Goal: Find specific page/section: Find specific page/section

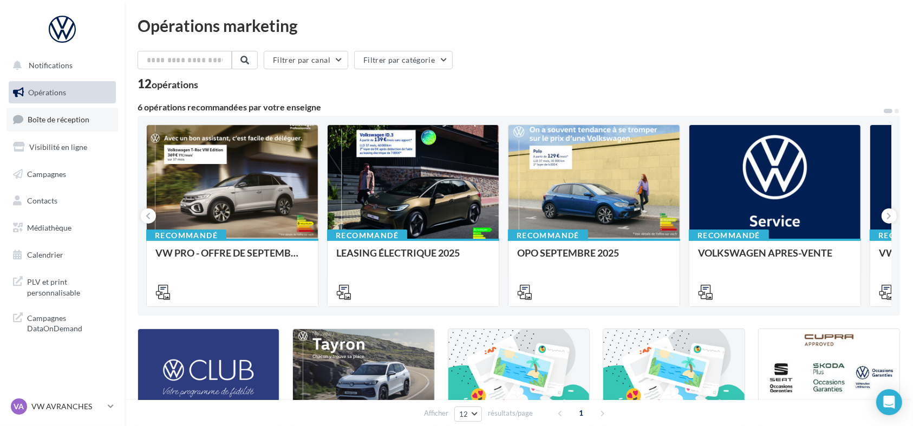
click at [60, 130] on link "Boîte de réception" at bounding box center [62, 119] width 112 height 23
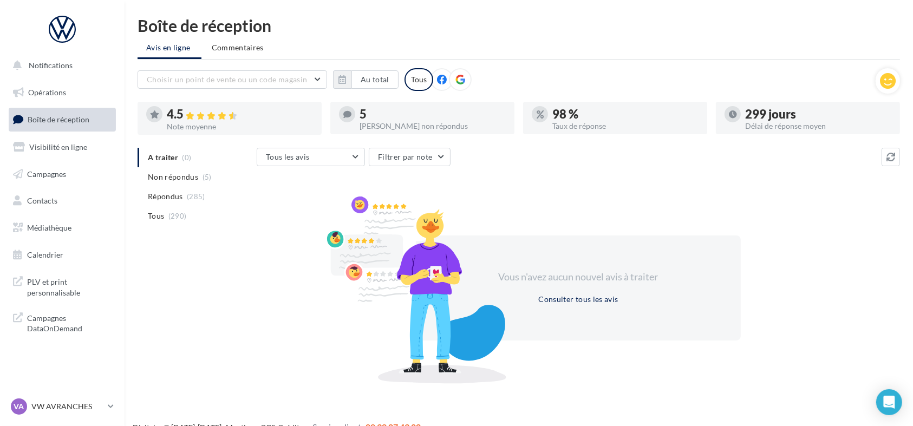
click at [60, 130] on link "Boîte de réception" at bounding box center [62, 119] width 112 height 23
drag, startPoint x: 0, startPoint y: 0, endPoint x: 24, endPoint y: 407, distance: 407.4
click at [24, 407] on div "VA" at bounding box center [19, 407] width 16 height 16
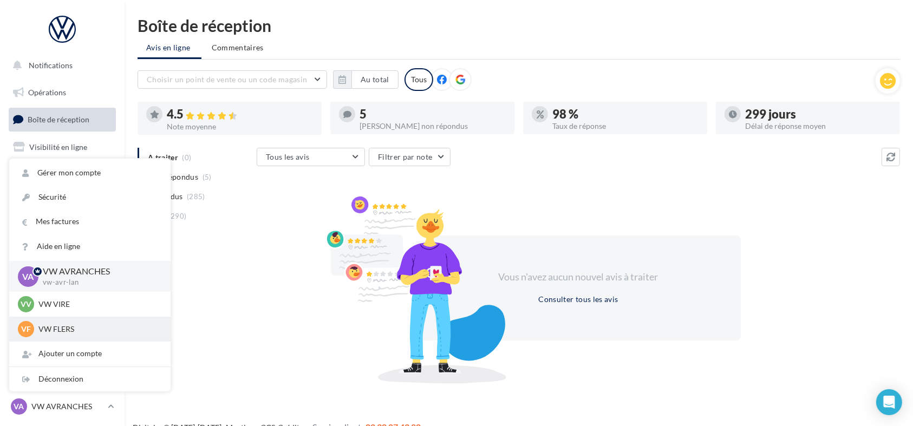
click at [40, 321] on div "VF VW FLERS vw-fle-lan" at bounding box center [90, 329] width 144 height 16
